Goal: Information Seeking & Learning: Learn about a topic

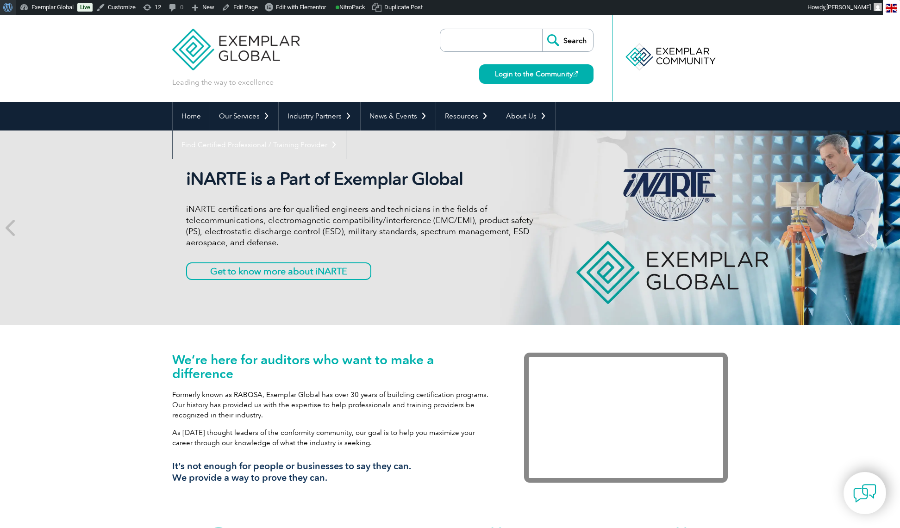
click at [10, 7] on span "Toolbar" at bounding box center [6, 6] width 7 height 13
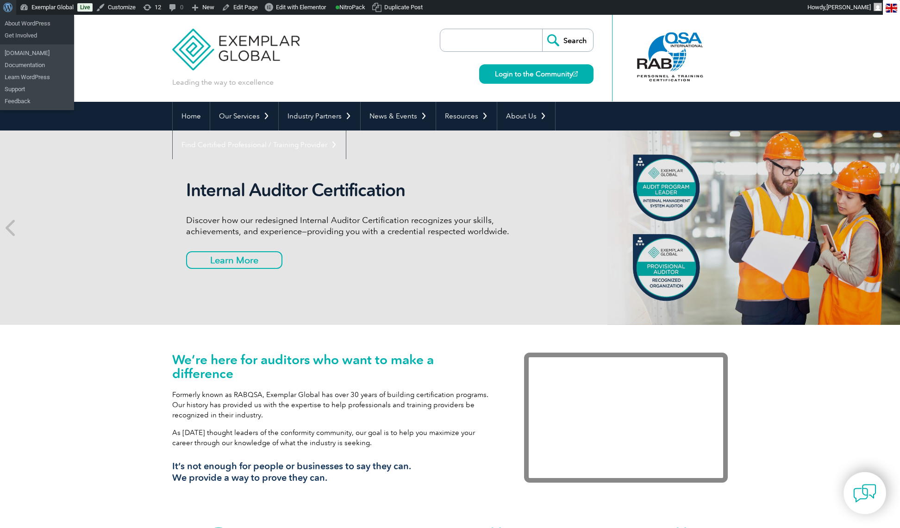
click at [4, 7] on span "Toolbar" at bounding box center [6, 6] width 7 height 13
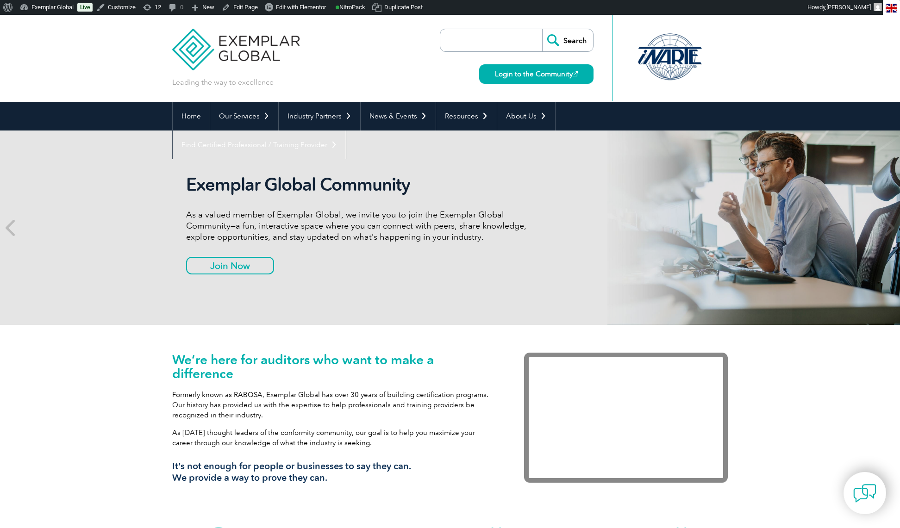
drag, startPoint x: 0, startPoint y: 0, endPoint x: 468, endPoint y: 43, distance: 469.7
click at [468, 43] on input "search" at bounding box center [493, 40] width 97 height 22
paste input "Everything That Can Go Wrong with a Blended Learning Program"
type input "Everything That Can Go Wrong with a Blended Learning Program"
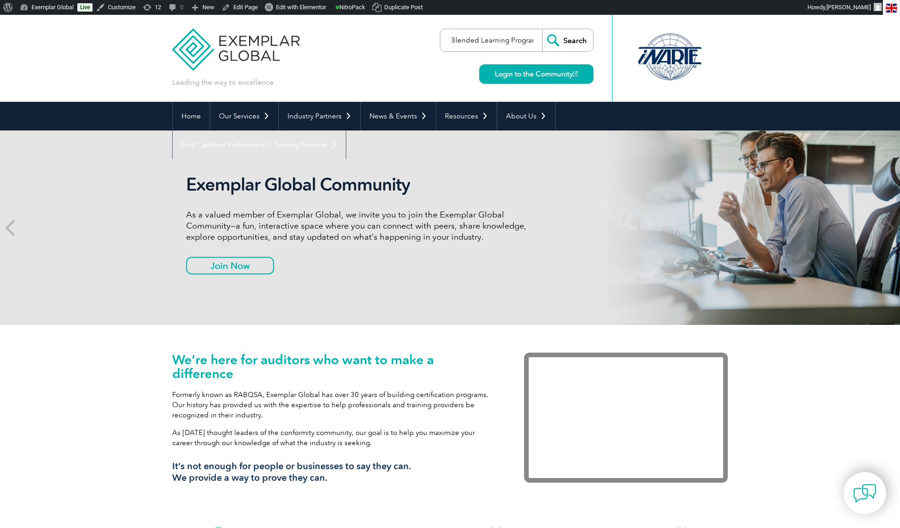
click at [542, 29] on input "Search" at bounding box center [567, 40] width 51 height 22
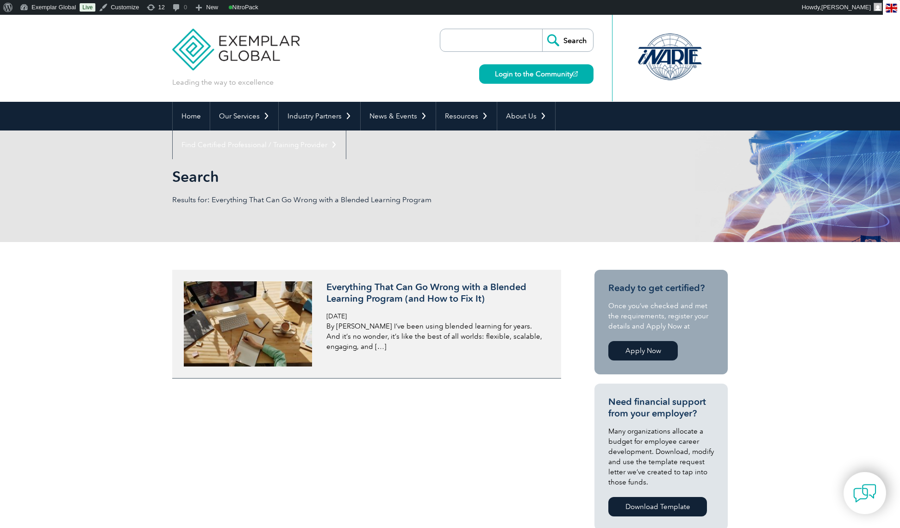
click at [398, 287] on h3 "Everything That Can Go Wrong with a Blended Learning Program (and How to Fix It)" at bounding box center [437, 293] width 220 height 23
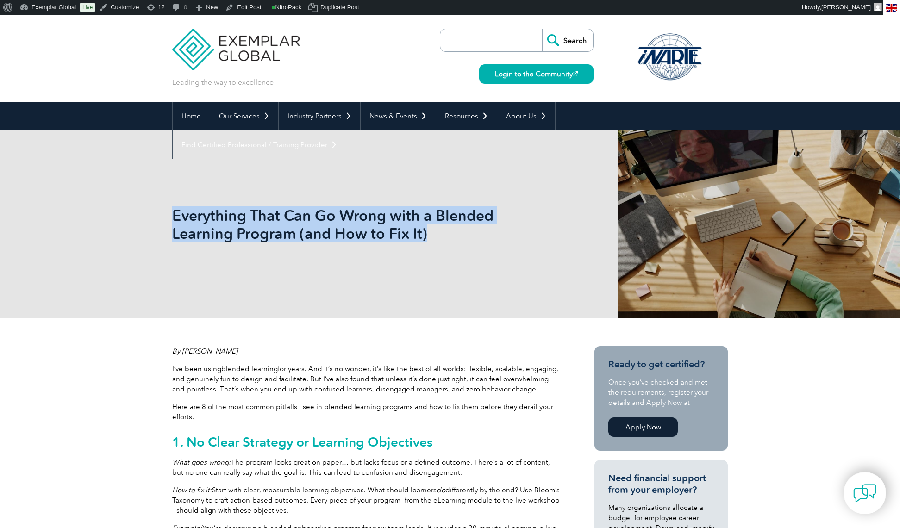
drag, startPoint x: 175, startPoint y: 215, endPoint x: 428, endPoint y: 229, distance: 253.7
click at [428, 229] on h1 "Everything That Can Go Wrong with a Blended Learning Program (and How to Fix It)" at bounding box center [350, 225] width 356 height 36
copy h1 "Everything That Can Go Wrong with a Blended Learning Program (and How to Fix It)"
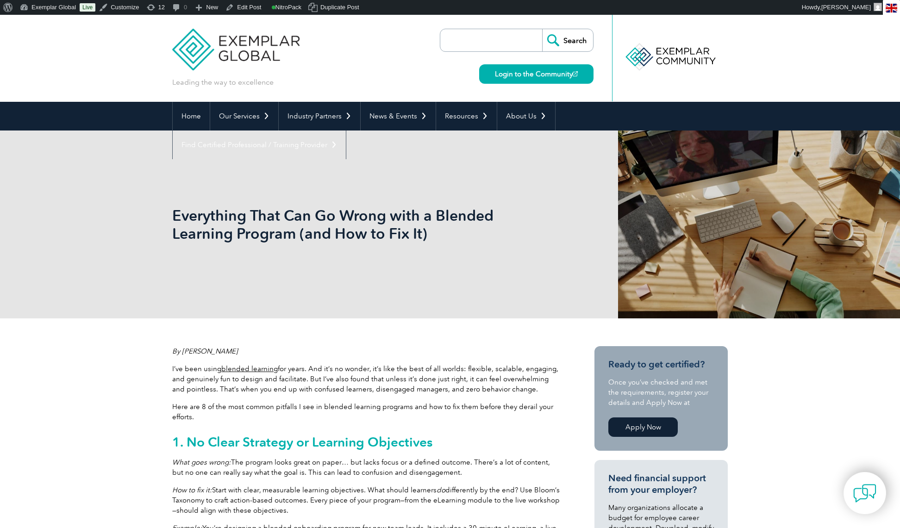
click at [716, 266] on div "Everything That Can Go Wrong with a Blended Learning Program (and How to Fix It)" at bounding box center [450, 225] width 556 height 188
click at [652, 250] on div "Everything That Can Go Wrong with a Blended Learning Program (and How to Fix It)" at bounding box center [450, 225] width 556 height 188
drag, startPoint x: 652, startPoint y: 250, endPoint x: 247, endPoint y: 7, distance: 472.1
click at [247, 7] on link "Edit Post" at bounding box center [243, 7] width 43 height 15
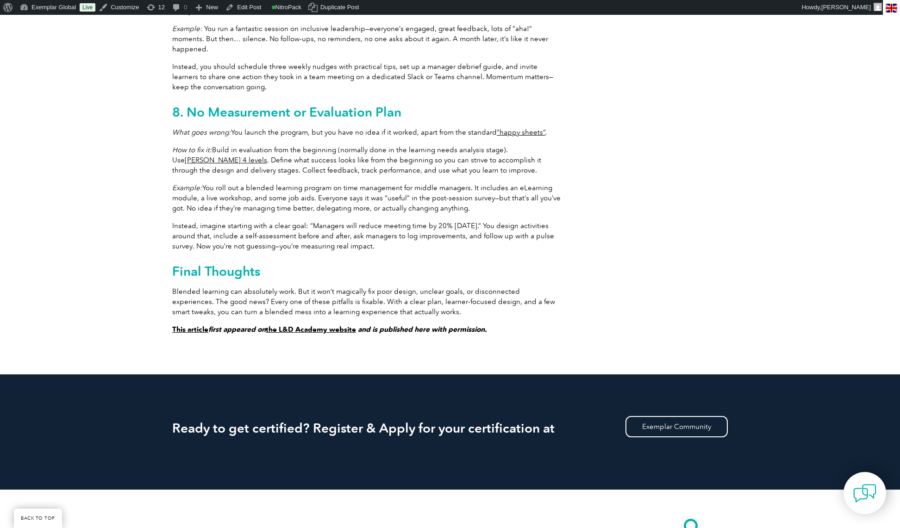
scroll to position [1395, 0]
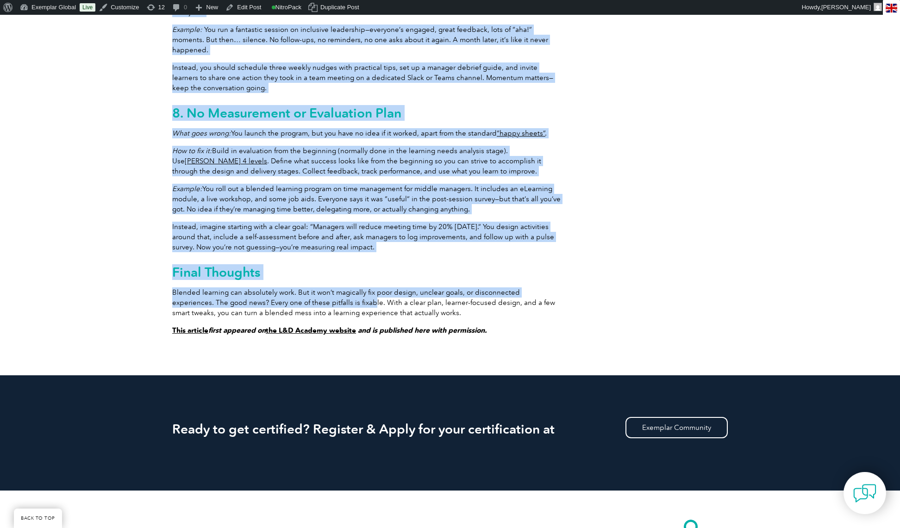
drag, startPoint x: 171, startPoint y: 281, endPoint x: 330, endPoint y: 295, distance: 159.0
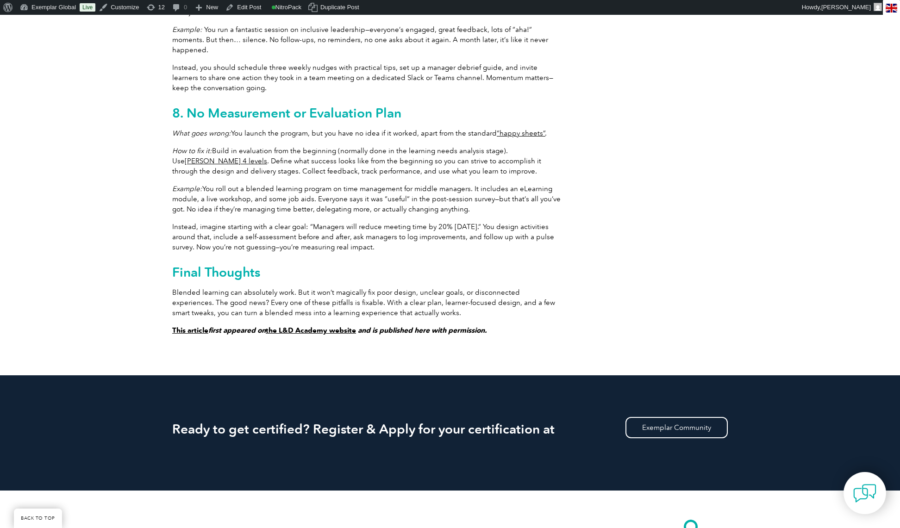
click at [348, 295] on span "Blended learning can absolutely work. But it won’t magically fix poor design, u…" at bounding box center [363, 303] width 383 height 29
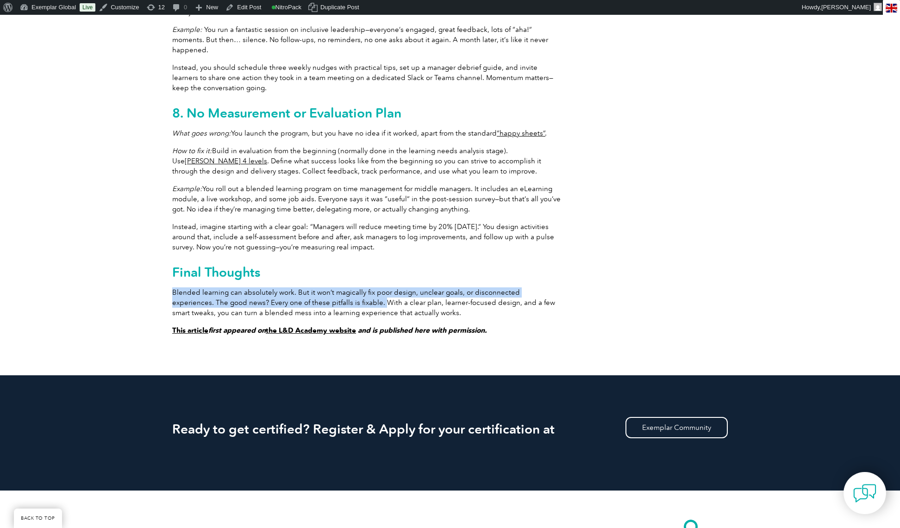
drag, startPoint x: 340, startPoint y: 293, endPoint x: 172, endPoint y: 286, distance: 168.3
click at [172, 289] on span "Blended learning can absolutely work. But it won’t magically fix poor design, u…" at bounding box center [363, 303] width 383 height 29
copy span "Blended learning can absolutely work. But it won’t magically fix poor design, u…"
